Goal: Find specific page/section: Find specific page/section

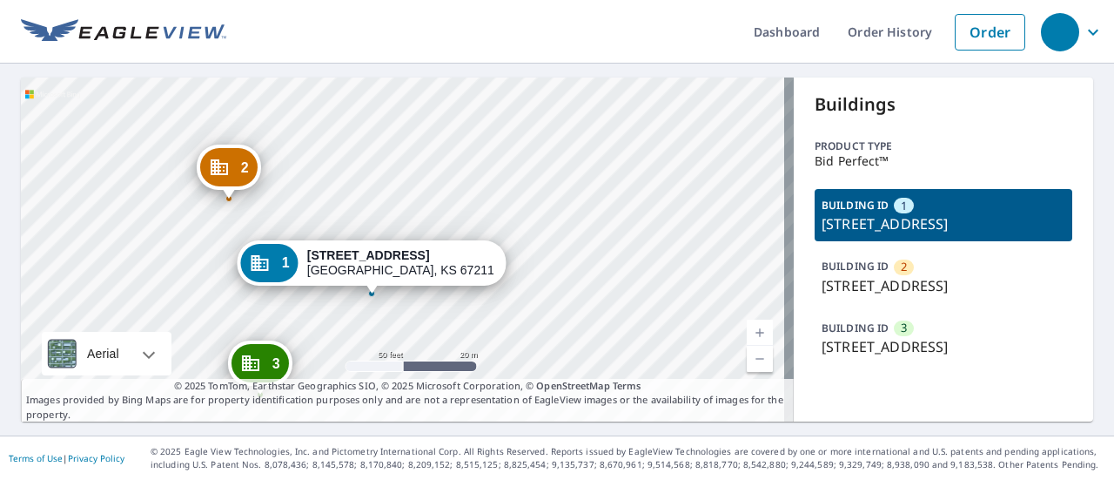
drag, startPoint x: 232, startPoint y: 165, endPoint x: 217, endPoint y: 260, distance: 96.1
click at [217, 260] on div "2 [STREET_ADDRESS] 3 [STREET_ADDRESS] 1 [STREET_ADDRESS]" at bounding box center [407, 249] width 773 height 344
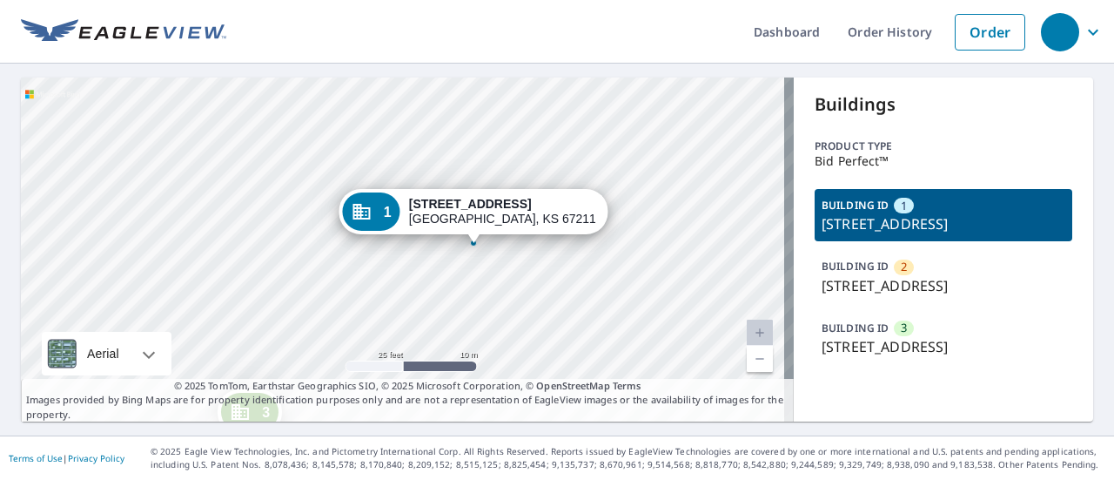
drag, startPoint x: 299, startPoint y: 239, endPoint x: 245, endPoint y: 151, distance: 103.1
click at [245, 151] on div "2 [STREET_ADDRESS] 3 [STREET_ADDRESS] 1 [STREET_ADDRESS]" at bounding box center [407, 249] width 773 height 344
drag, startPoint x: 864, startPoint y: 252, endPoint x: 797, endPoint y: 225, distance: 71.9
click at [797, 225] on div "Buildings Product type Bid Perfect™ BUILDING ID 1 [STREET_ADDRESS] BUILDING ID …" at bounding box center [943, 249] width 299 height 344
copy p "[STREET_ADDRESS]"
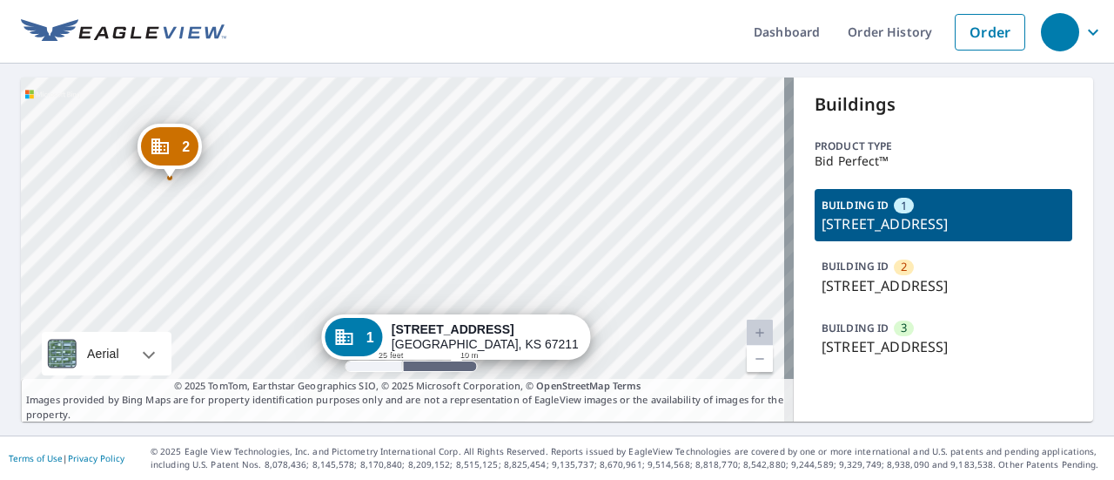
drag, startPoint x: 310, startPoint y: 208, endPoint x: 293, endPoint y: 333, distance: 126.4
click at [293, 333] on div "2 [STREET_ADDRESS] 3 [STREET_ADDRESS] 1 [STREET_ADDRESS]" at bounding box center [407, 249] width 773 height 344
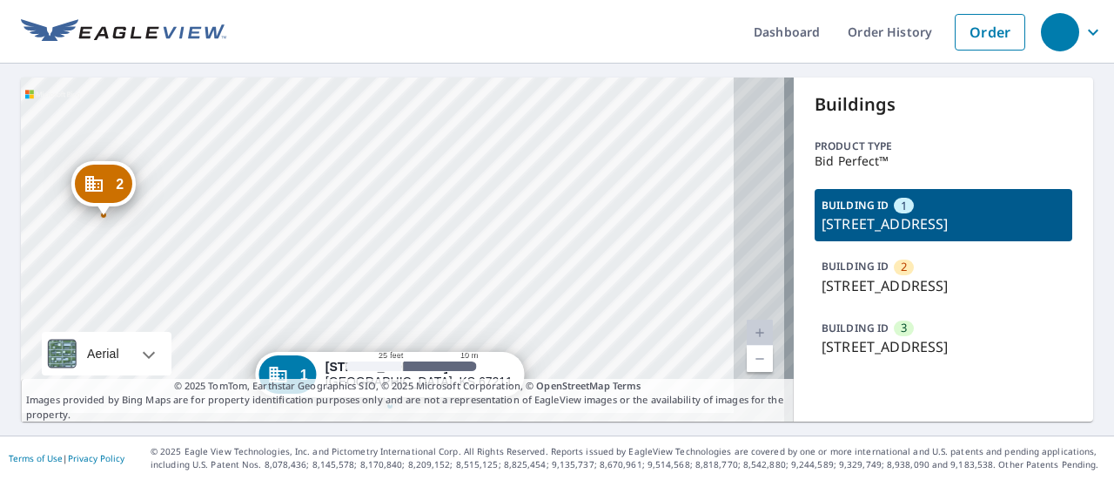
drag, startPoint x: 425, startPoint y: 218, endPoint x: 360, endPoint y: 255, distance: 74.1
click at [360, 255] on div "2 [STREET_ADDRESS] 3 [STREET_ADDRESS] 1 [STREET_ADDRESS]" at bounding box center [407, 249] width 773 height 344
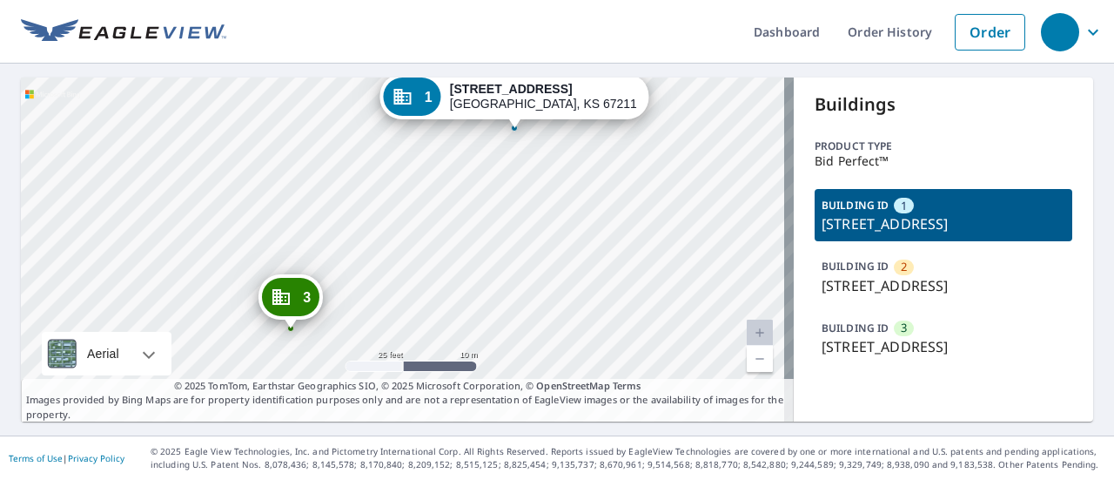
drag, startPoint x: 426, startPoint y: 273, endPoint x: 378, endPoint y: 284, distance: 49.0
click at [378, 284] on div "2 [STREET_ADDRESS] 3 [STREET_ADDRESS] 1 [STREET_ADDRESS]" at bounding box center [407, 249] width 773 height 344
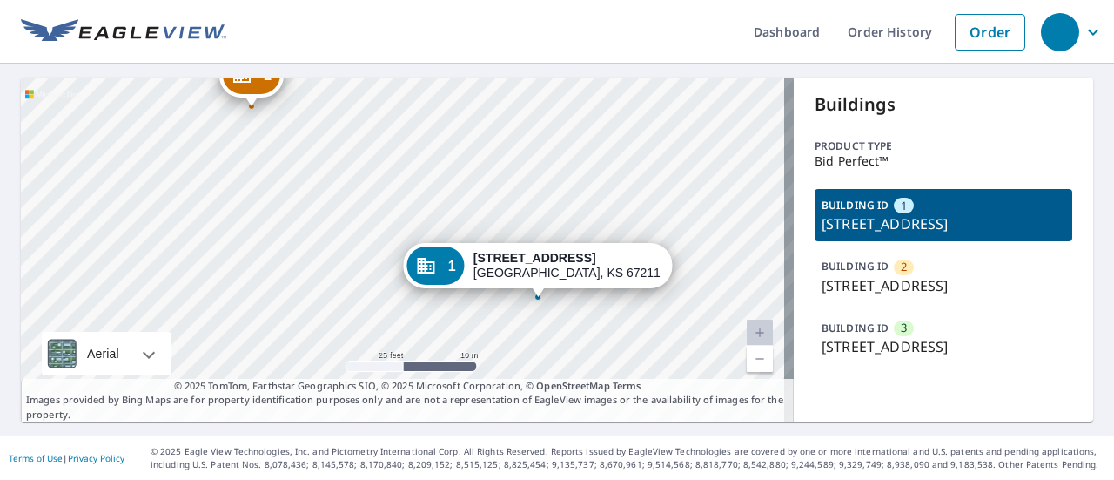
drag, startPoint x: 341, startPoint y: 120, endPoint x: 366, endPoint y: 289, distance: 170.6
click at [366, 289] on div "2 [STREET_ADDRESS] 3 [STREET_ADDRESS] 1 [STREET_ADDRESS]" at bounding box center [407, 249] width 773 height 344
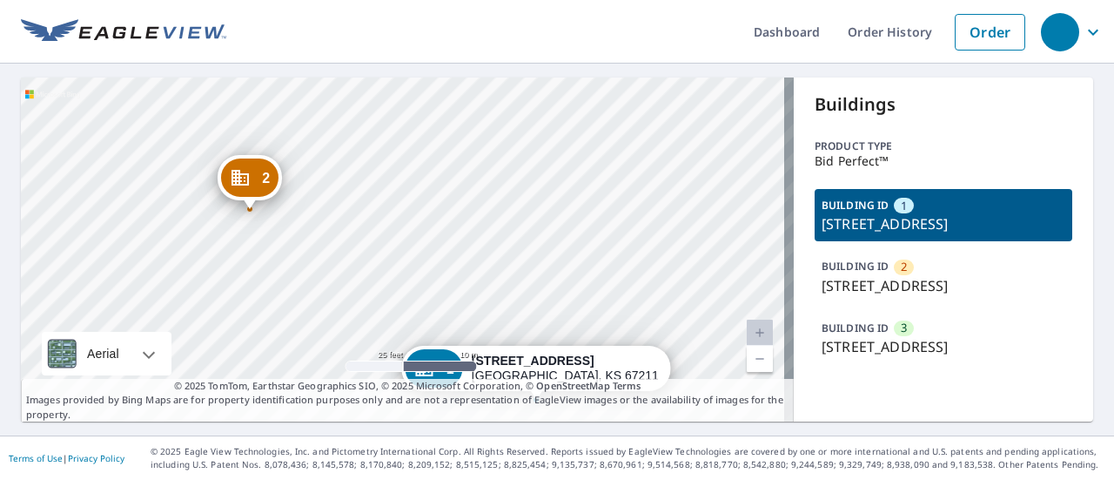
drag, startPoint x: 292, startPoint y: 184, endPoint x: 289, endPoint y: 286, distance: 102.7
click at [289, 286] on div "2 [STREET_ADDRESS] 3 [STREET_ADDRESS] 1 [STREET_ADDRESS]" at bounding box center [407, 249] width 773 height 344
